Goal: Contribute content

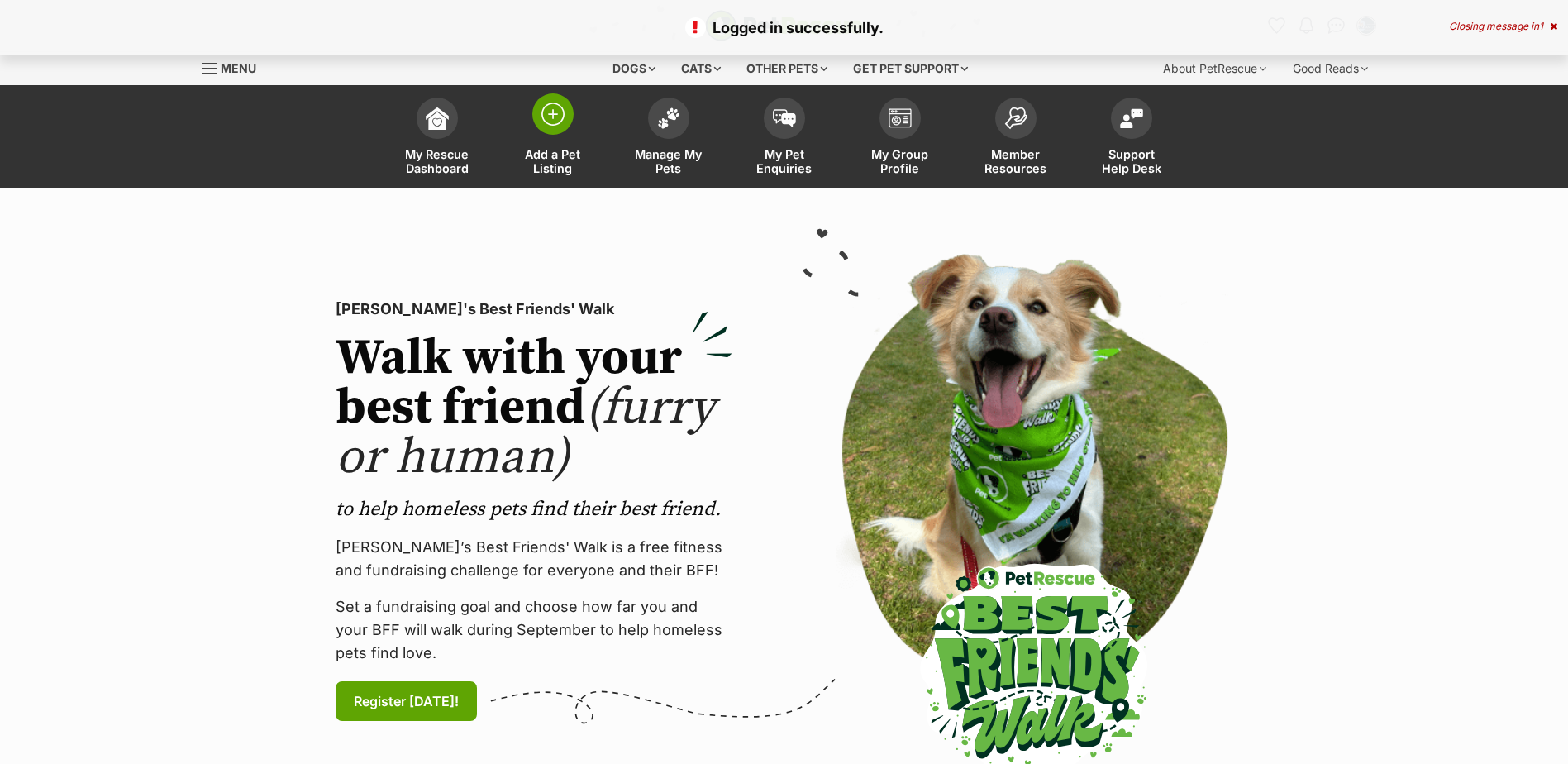
click at [553, 127] on span at bounding box center [553, 114] width 42 height 42
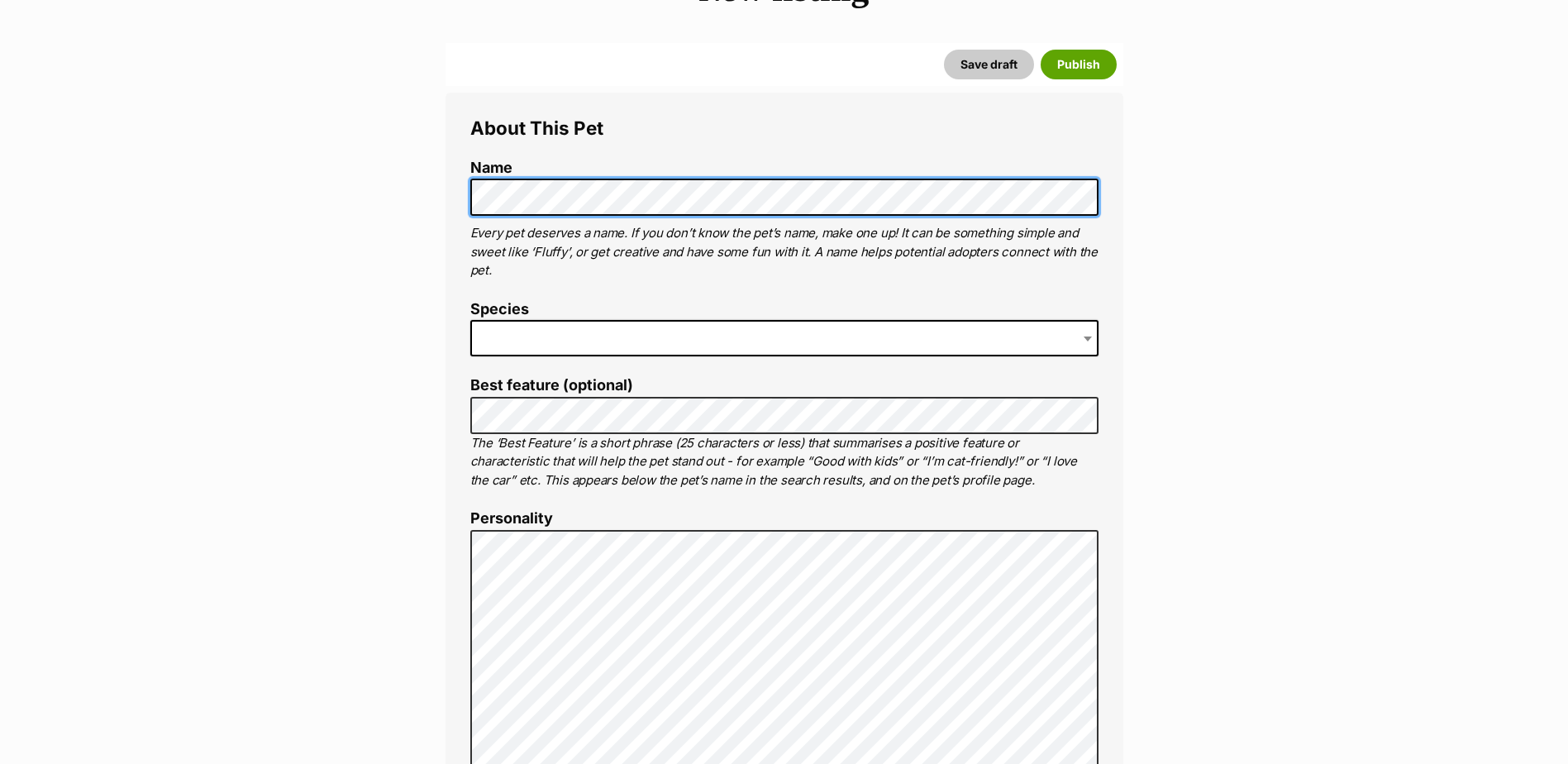
scroll to position [248, 0]
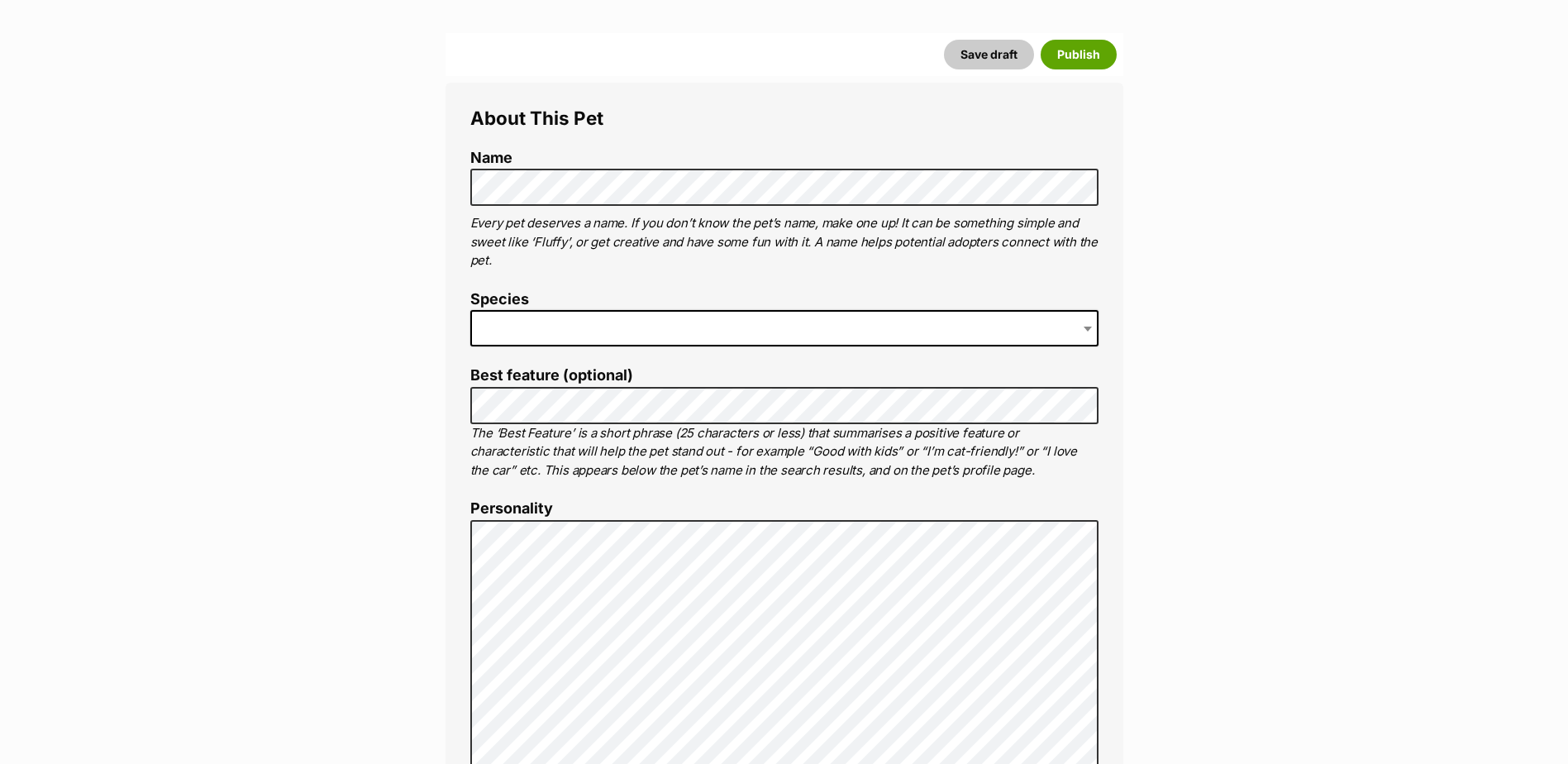
click at [601, 337] on span at bounding box center [784, 329] width 628 height 37
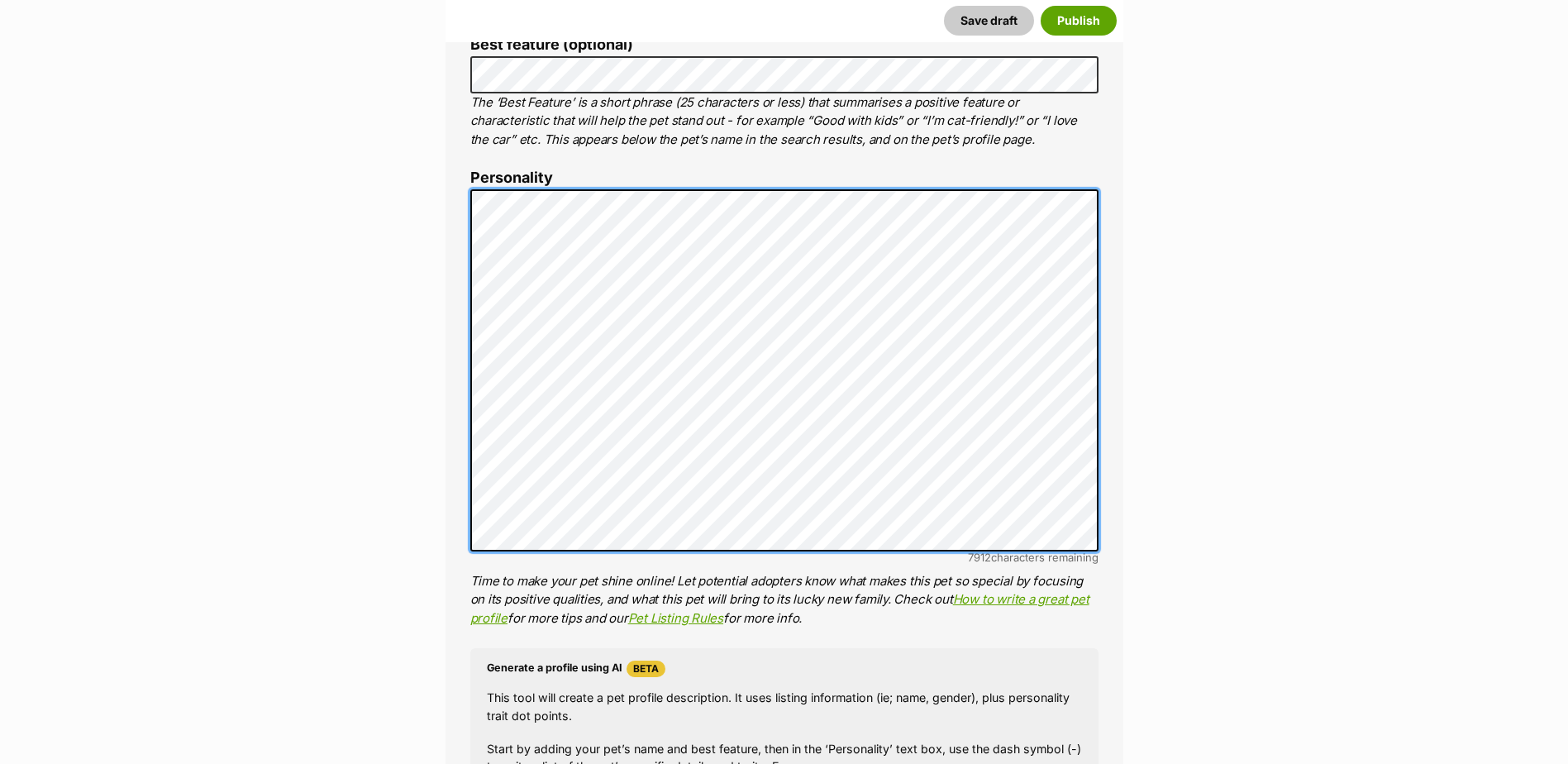
scroll to position [1074, 0]
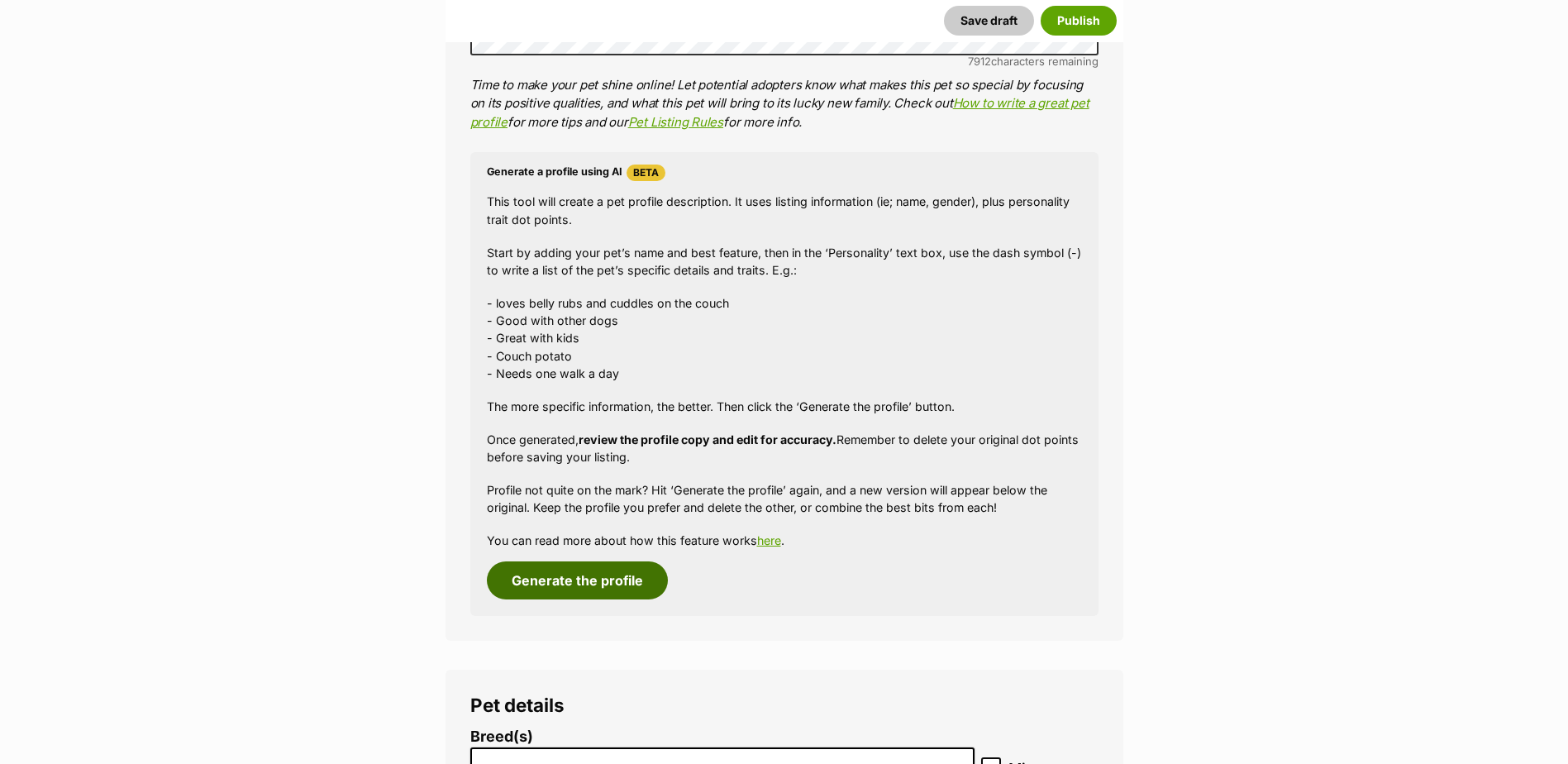
click at [599, 583] on button "Generate the profile" at bounding box center [577, 581] width 181 height 38
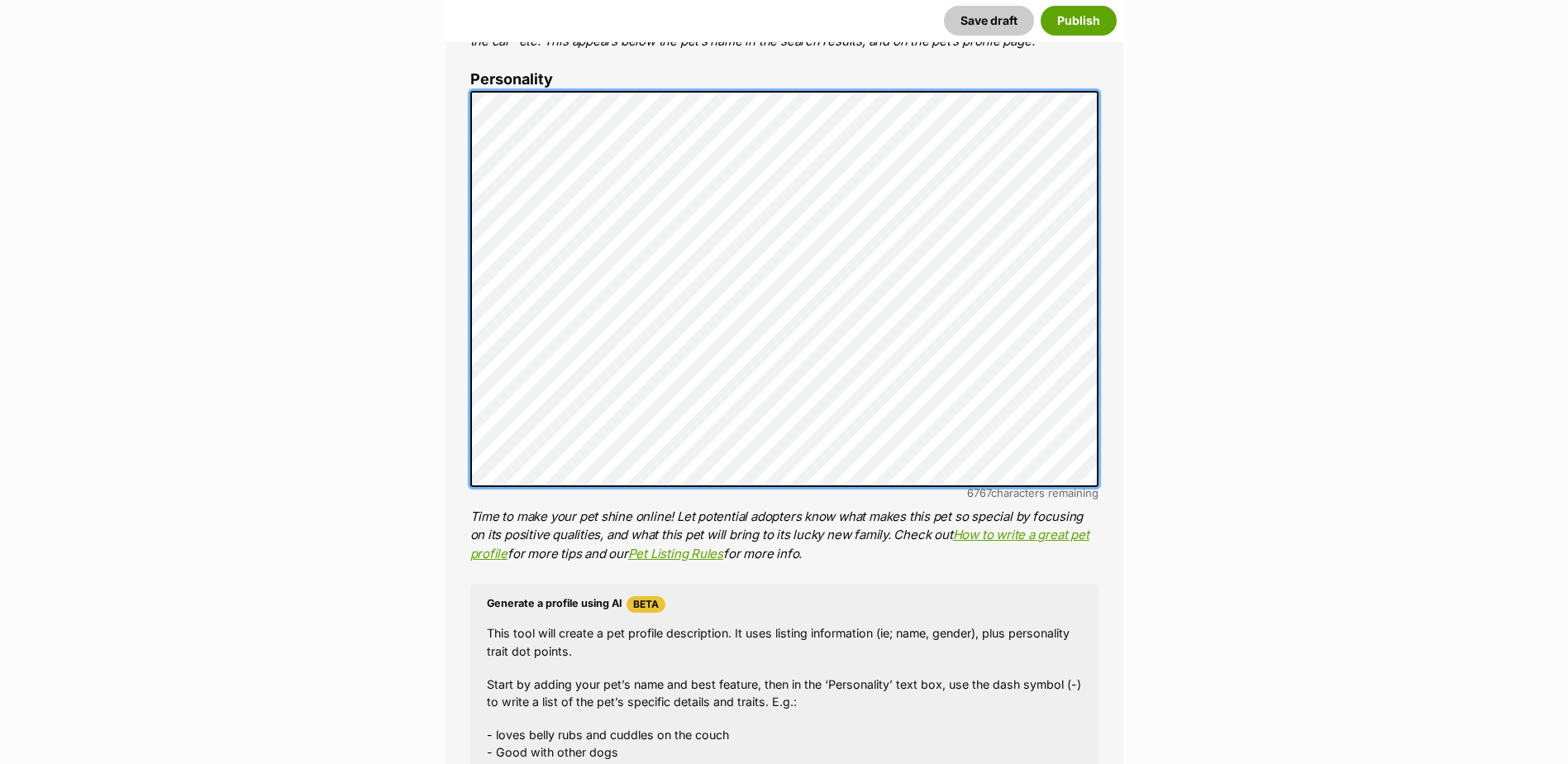
scroll to position [588, 0]
